Goal: Transaction & Acquisition: Book appointment/travel/reservation

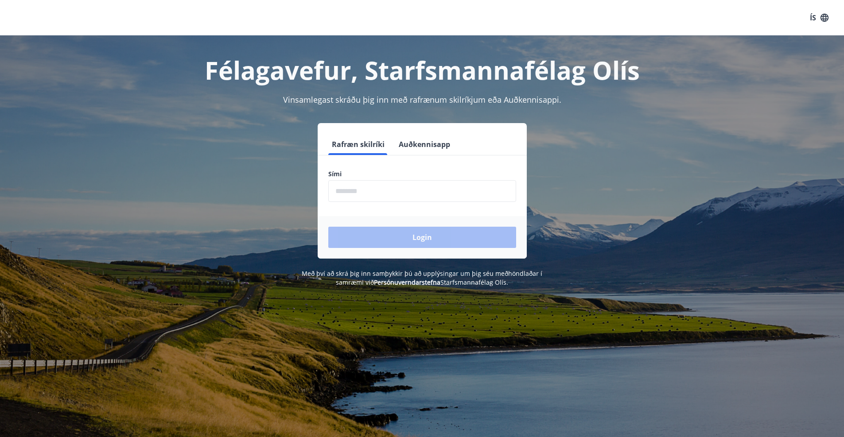
click at [369, 191] on input "phone" at bounding box center [422, 191] width 188 height 22
type input "********"
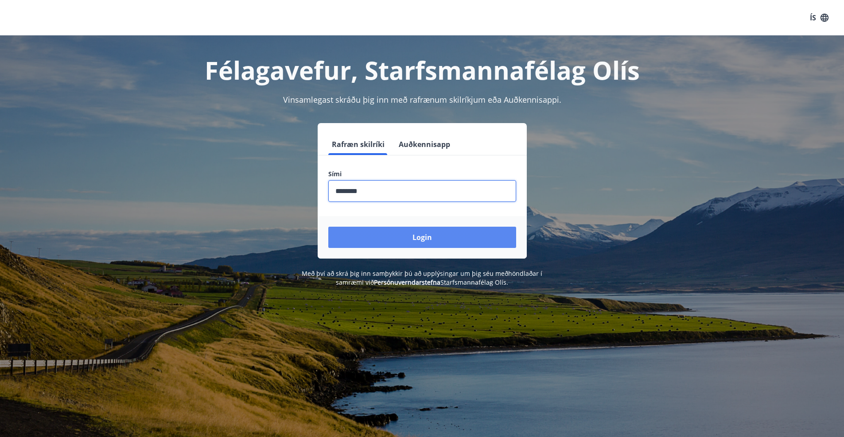
click at [394, 239] on button "Login" at bounding box center [422, 237] width 188 height 21
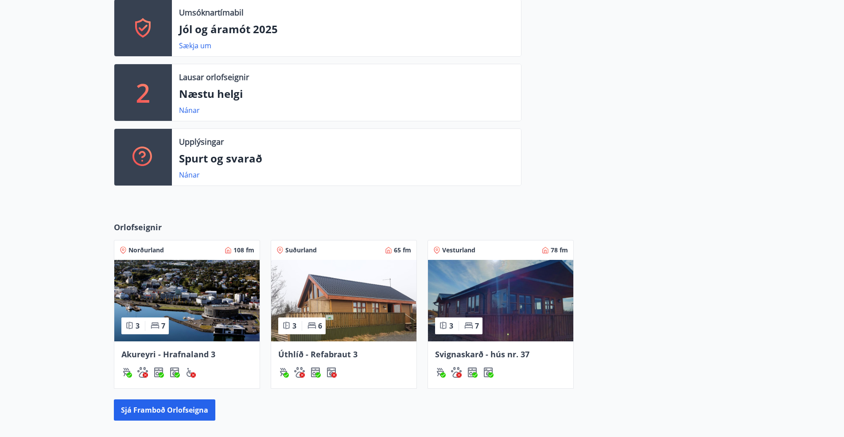
scroll to position [266, 0]
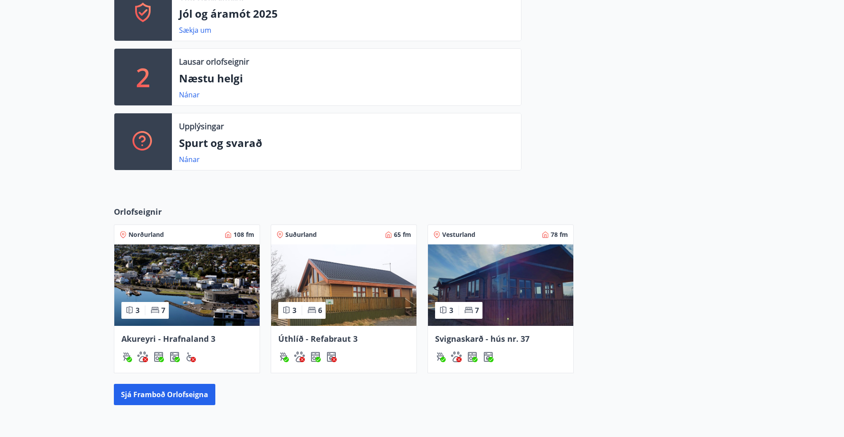
click at [245, 277] on img at bounding box center [186, 286] width 145 height 82
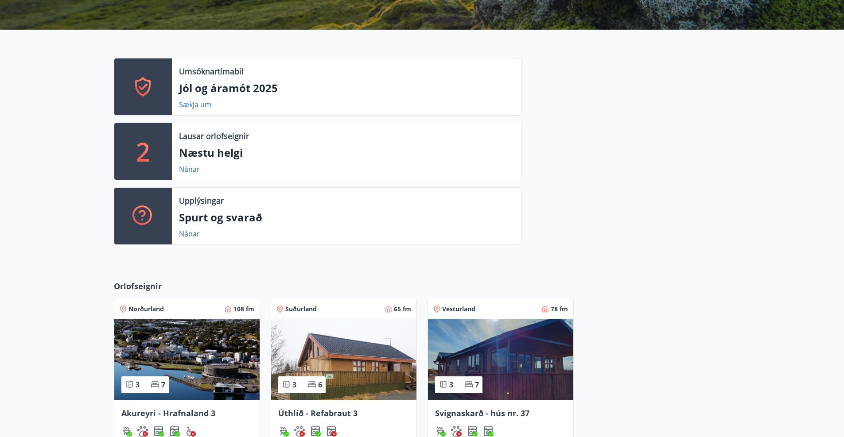
scroll to position [48, 0]
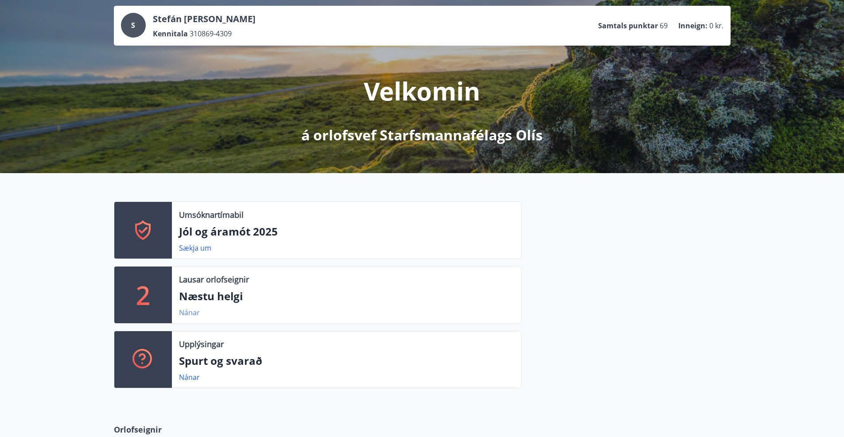
click at [190, 311] on link "Nánar" at bounding box center [189, 313] width 21 height 10
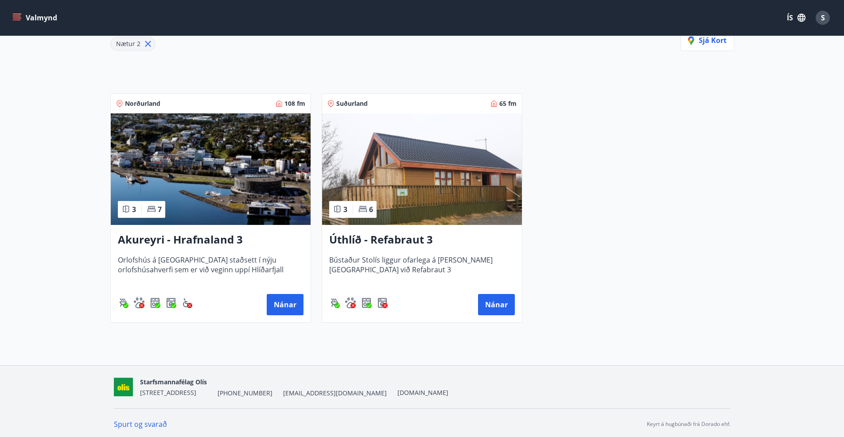
scroll to position [134, 0]
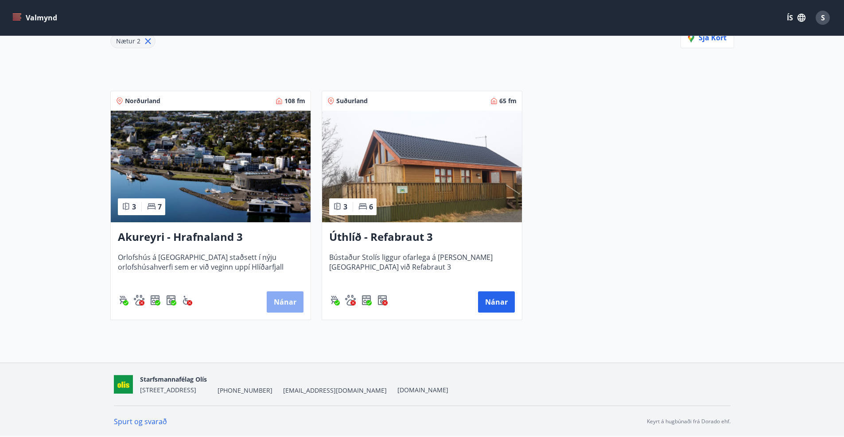
click at [274, 299] on button "Nánar" at bounding box center [285, 302] width 37 height 21
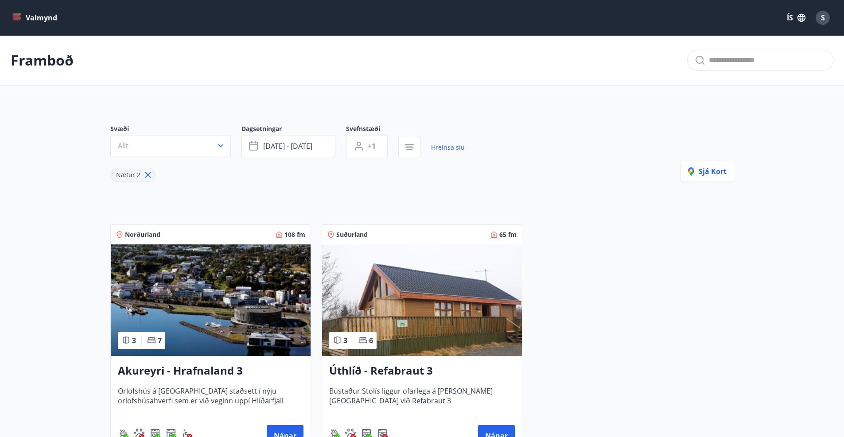
click at [16, 17] on icon "menu" at bounding box center [16, 17] width 9 height 9
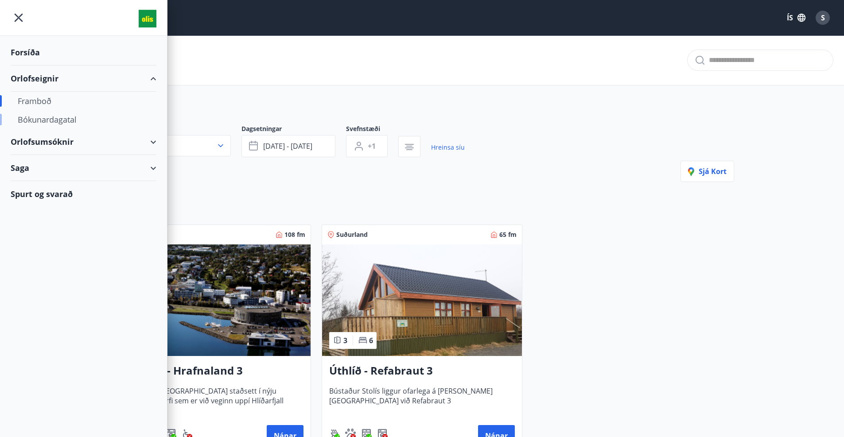
click at [38, 117] on div "Bókunardagatal" at bounding box center [84, 119] width 132 height 19
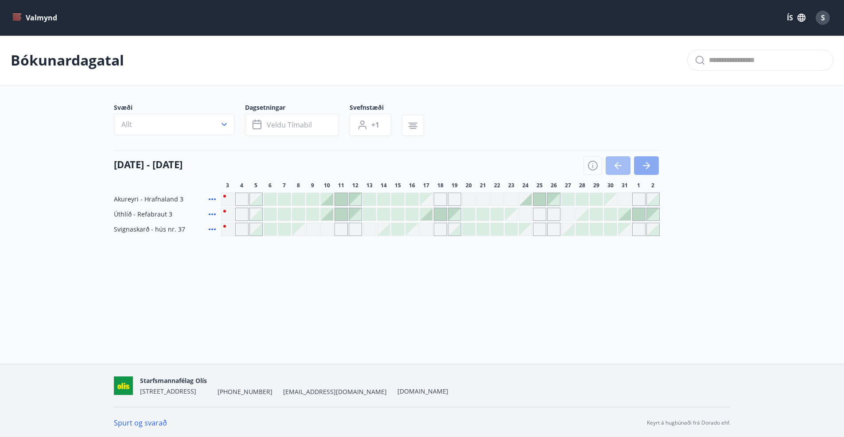
click at [649, 167] on icon "button" at bounding box center [646, 165] width 11 height 11
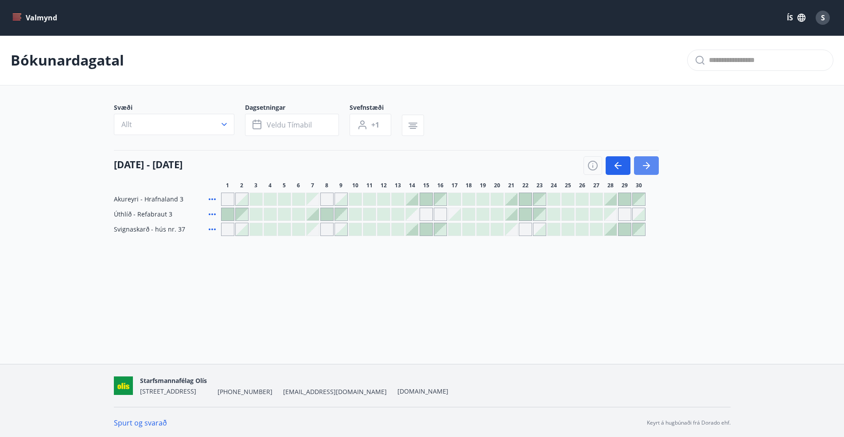
click at [649, 167] on icon "button" at bounding box center [646, 165] width 11 height 11
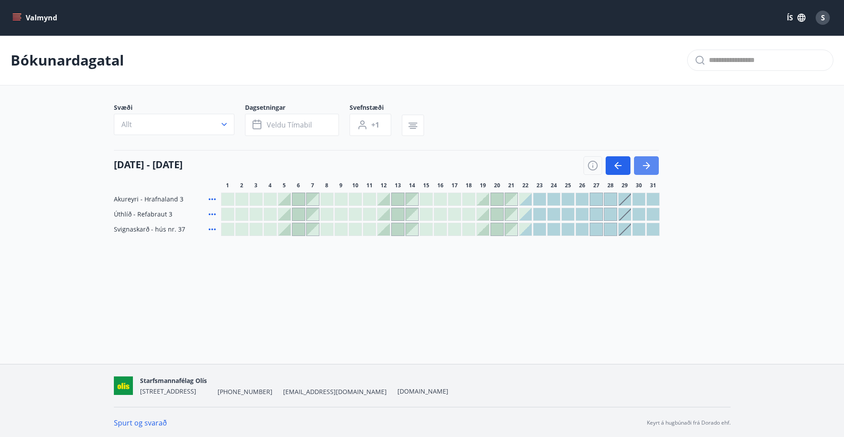
click at [649, 167] on icon "button" at bounding box center [646, 165] width 11 height 11
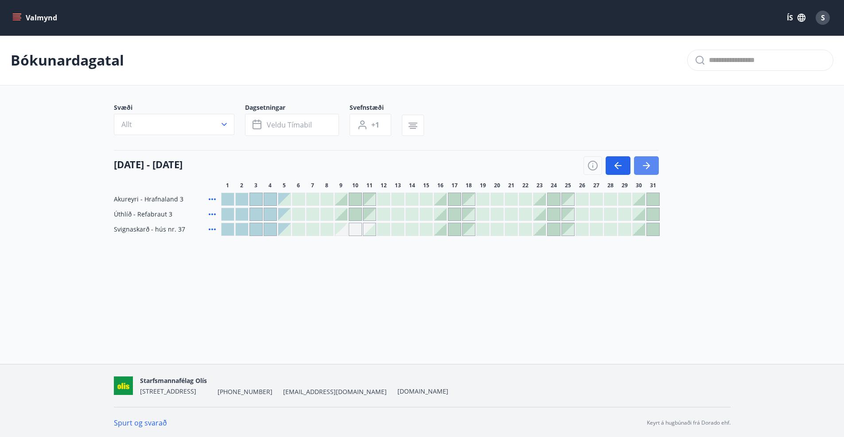
click at [649, 167] on icon "button" at bounding box center [646, 165] width 11 height 11
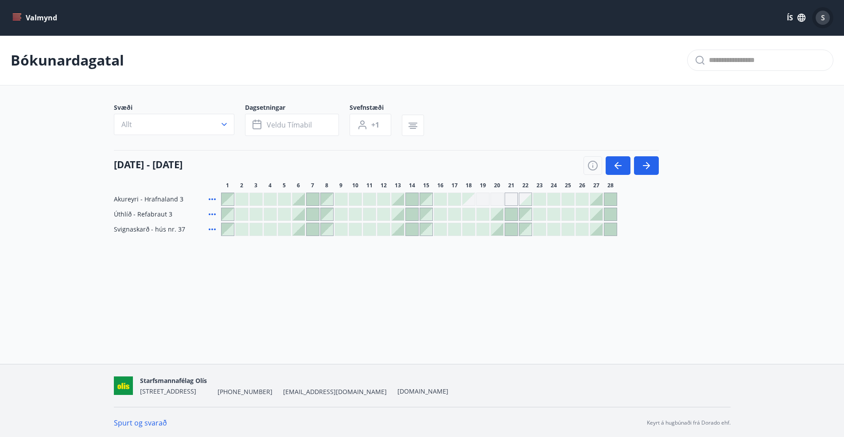
click at [820, 17] on div "S" at bounding box center [823, 18] width 14 height 14
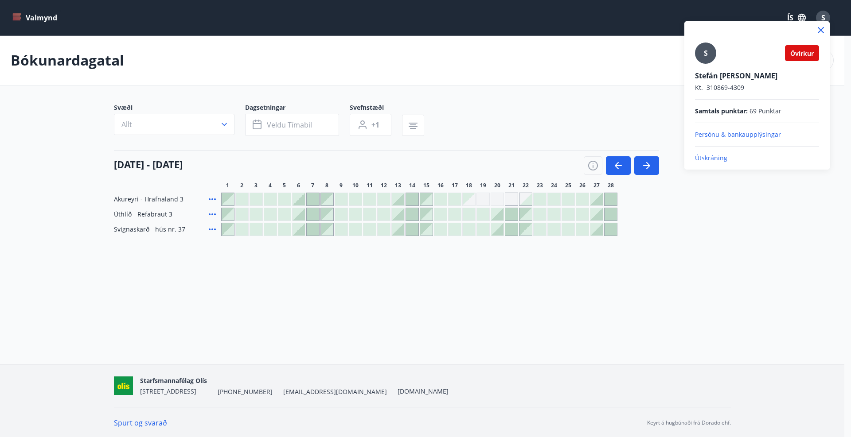
click at [717, 158] on p "Útskráning" at bounding box center [757, 158] width 124 height 9
click at [713, 159] on p "Útskráning" at bounding box center [757, 158] width 124 height 9
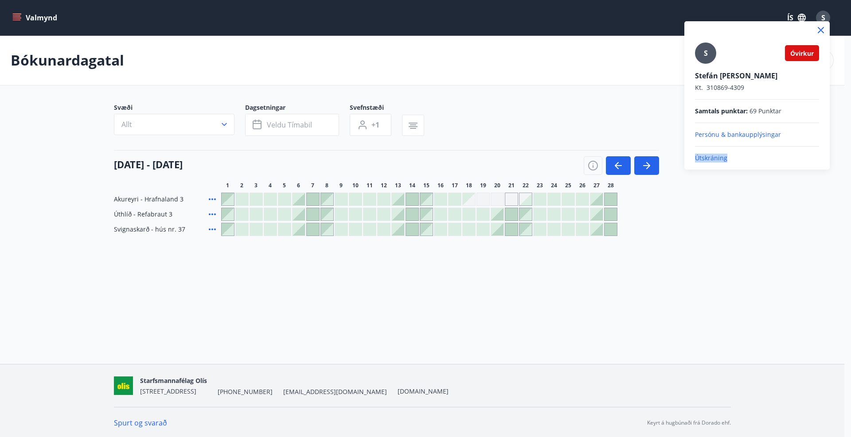
click at [713, 159] on p "Útskráning" at bounding box center [757, 158] width 124 height 9
click at [713, 158] on p "Útskráning" at bounding box center [757, 158] width 124 height 9
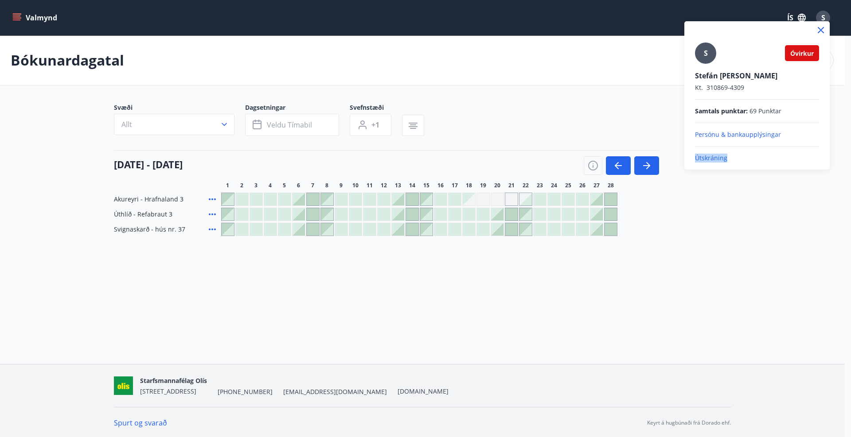
click at [713, 158] on p "Útskráning" at bounding box center [757, 158] width 124 height 9
click at [713, 156] on p "Útskráning" at bounding box center [757, 158] width 124 height 9
click at [714, 156] on p "Útskráning" at bounding box center [757, 158] width 124 height 9
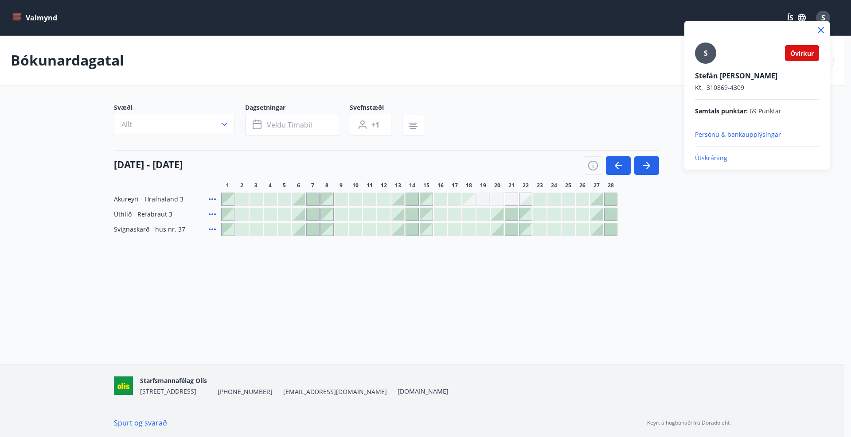
click at [707, 182] on div at bounding box center [425, 218] width 851 height 437
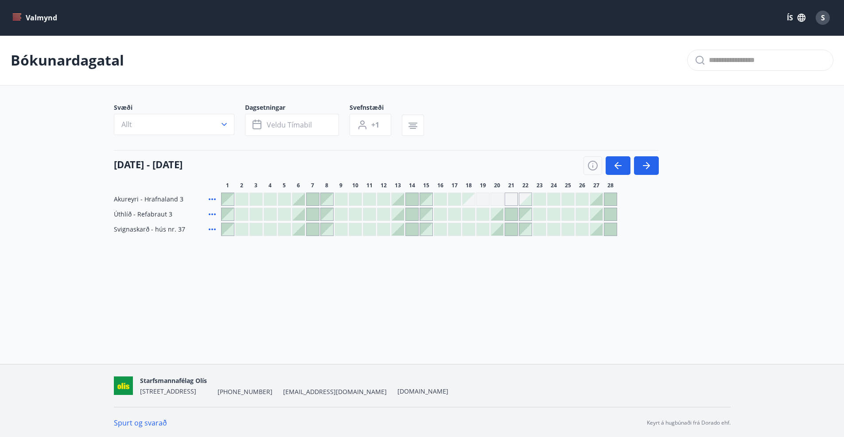
click at [819, 16] on div "S" at bounding box center [823, 18] width 14 height 14
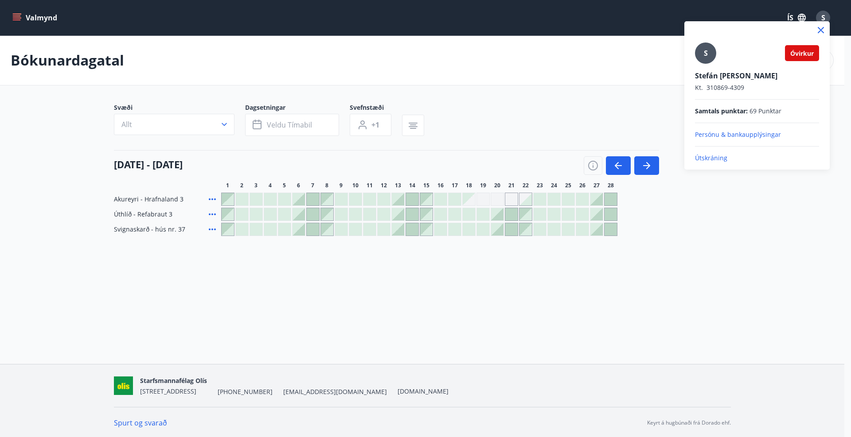
click at [706, 160] on p "Útskráning" at bounding box center [757, 158] width 124 height 9
